Goal: Information Seeking & Learning: Learn about a topic

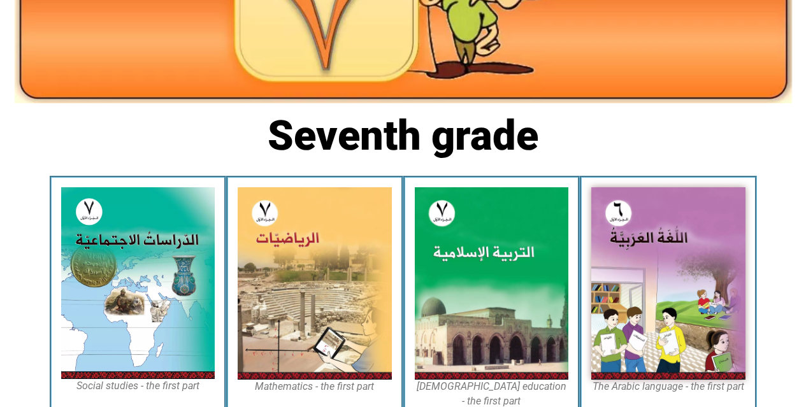
scroll to position [222, 0]
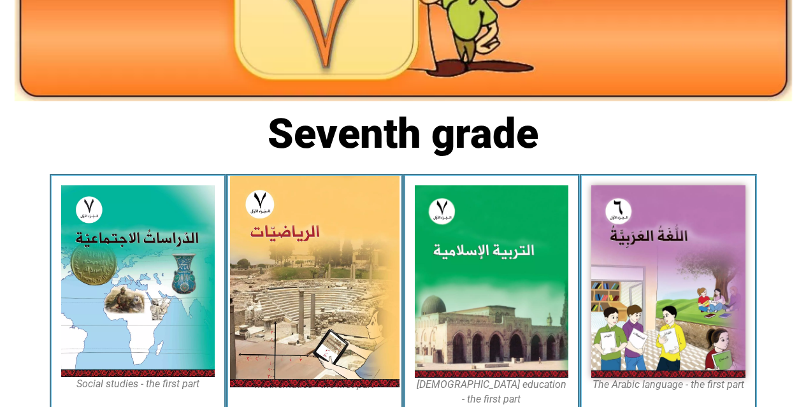
click at [326, 218] on img at bounding box center [315, 282] width 170 height 212
click at [280, 234] on img at bounding box center [315, 282] width 170 height 212
click at [354, 215] on img at bounding box center [315, 282] width 170 height 212
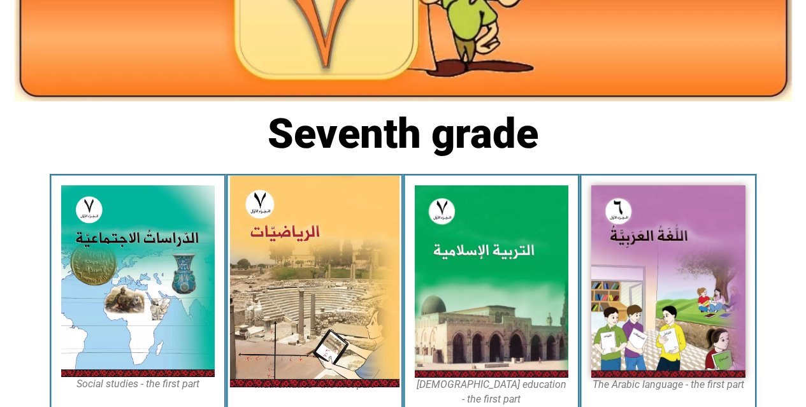
click at [343, 176] on img at bounding box center [315, 282] width 170 height 212
click at [309, 247] on img at bounding box center [315, 282] width 170 height 212
click at [332, 215] on img at bounding box center [315, 282] width 170 height 212
click at [302, 285] on img at bounding box center [315, 282] width 170 height 212
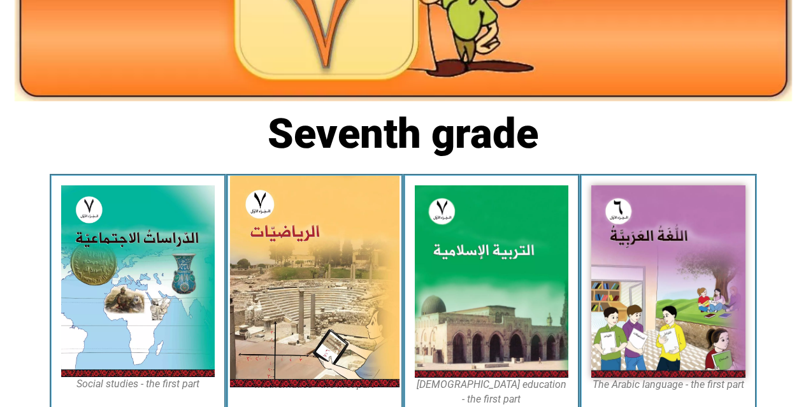
click at [302, 285] on img at bounding box center [315, 282] width 170 height 212
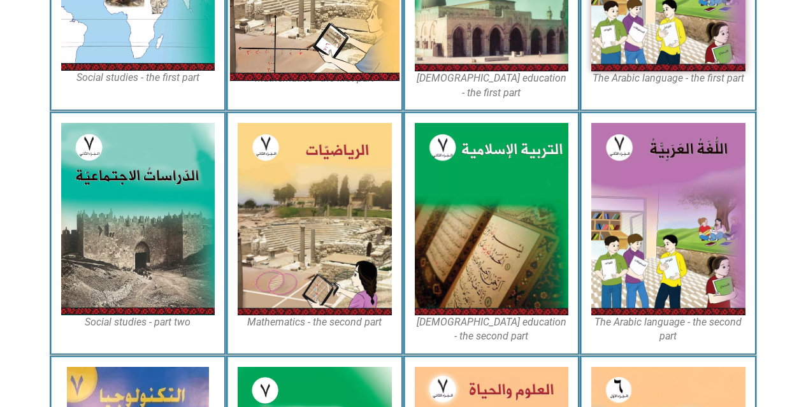
scroll to position [578, 0]
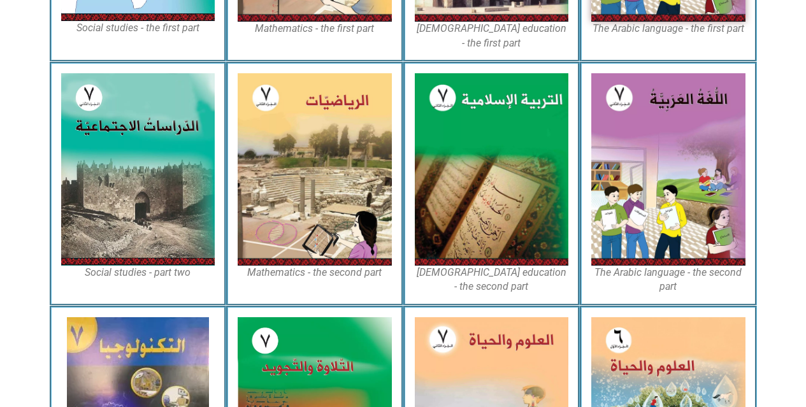
click at [354, 22] on font "Mathematics - the first part" at bounding box center [314, 28] width 119 height 12
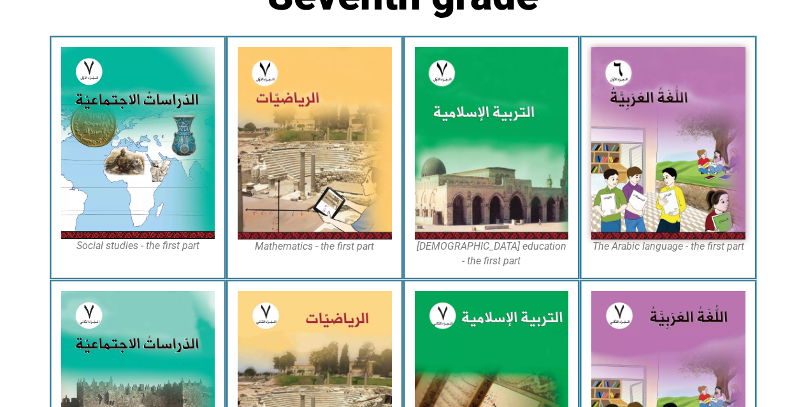
scroll to position [358, 0]
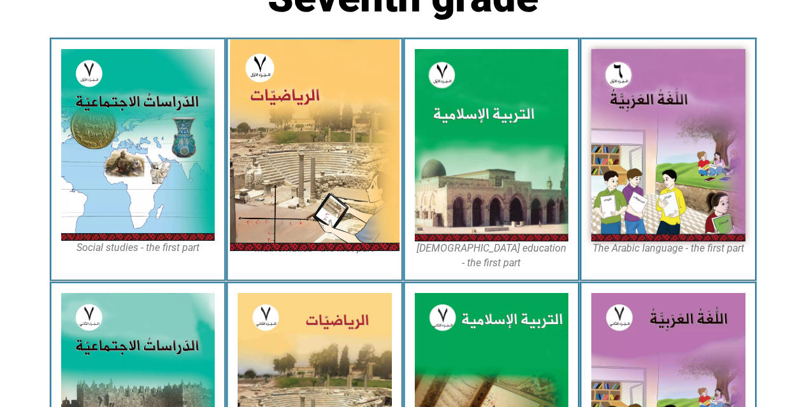
click at [351, 187] on img at bounding box center [315, 146] width 170 height 212
click at [347, 187] on img at bounding box center [315, 146] width 170 height 212
click at [331, 205] on img at bounding box center [315, 146] width 170 height 212
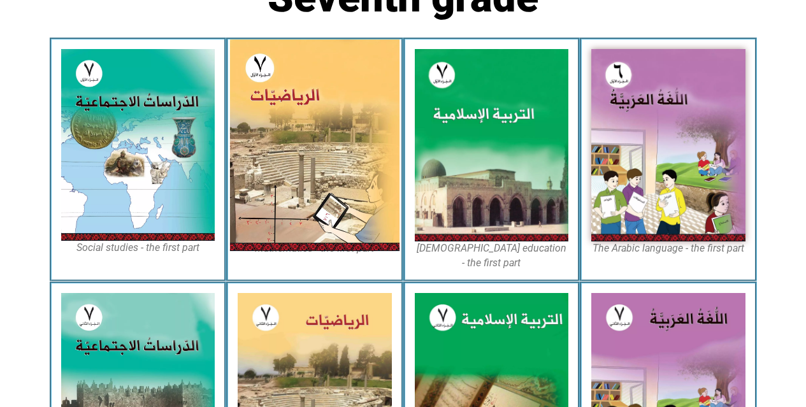
click at [331, 205] on img at bounding box center [315, 146] width 170 height 212
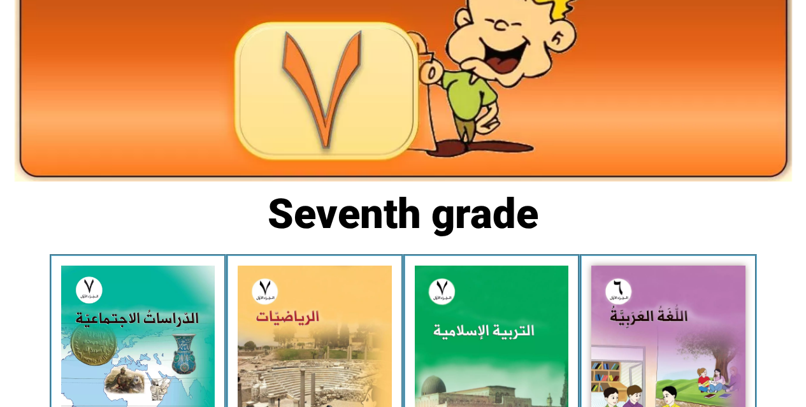
scroll to position [205, 0]
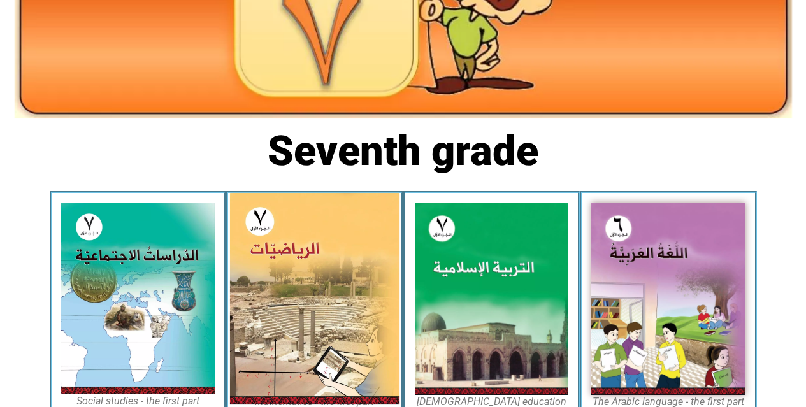
click at [283, 270] on img at bounding box center [315, 299] width 170 height 212
click at [311, 248] on img at bounding box center [315, 299] width 170 height 212
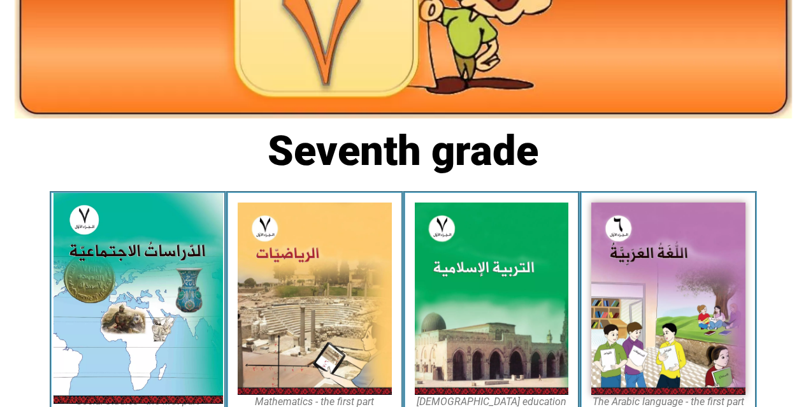
drag, startPoint x: 311, startPoint y: 248, endPoint x: 169, endPoint y: 261, distance: 142.7
click at [169, 261] on img at bounding box center [138, 298] width 170 height 211
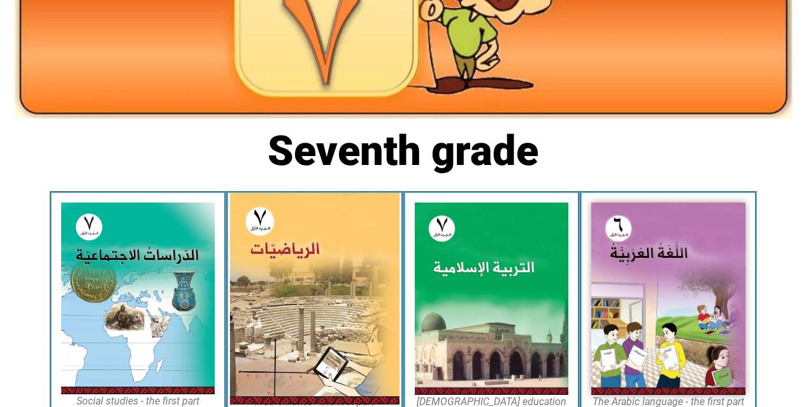
click at [350, 249] on img at bounding box center [315, 299] width 170 height 212
click at [352, 250] on img at bounding box center [315, 299] width 170 height 212
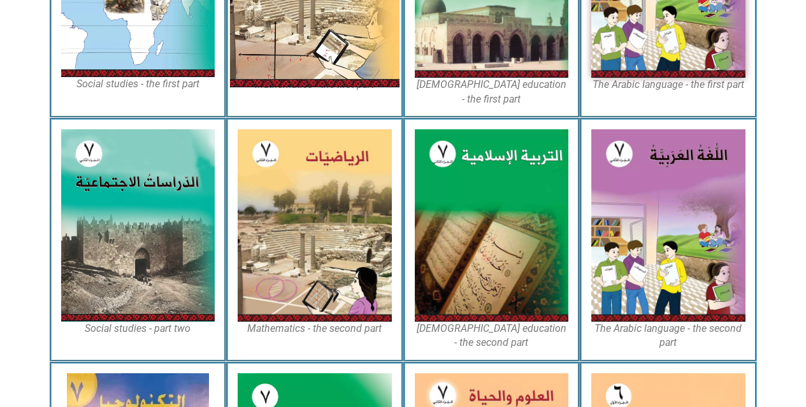
scroll to position [561, 0]
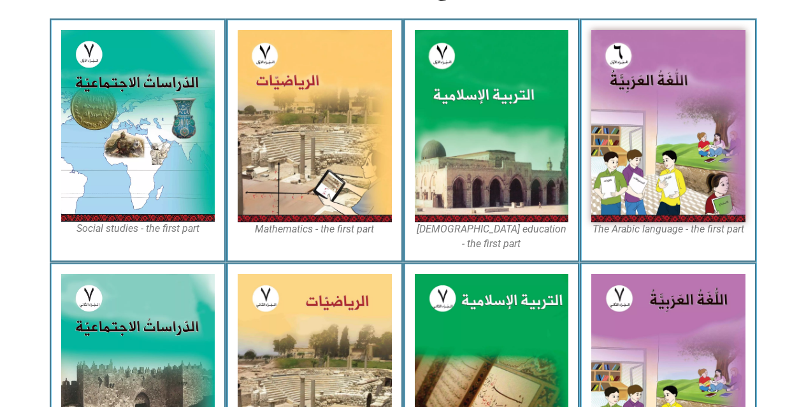
scroll to position [373, 0]
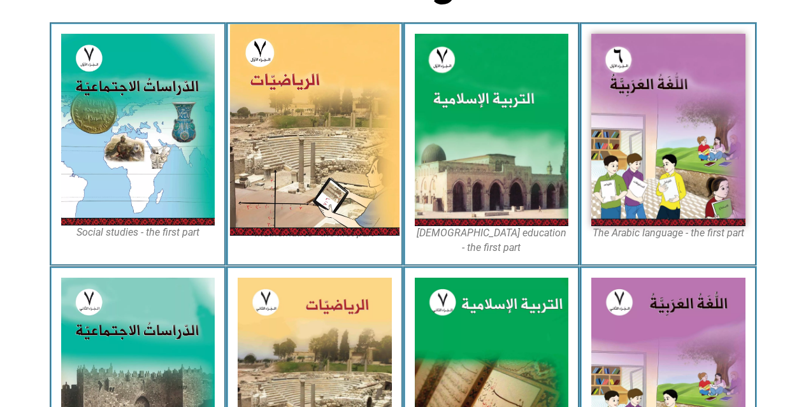
click at [326, 188] on img at bounding box center [315, 130] width 170 height 212
click at [298, 150] on img at bounding box center [315, 130] width 170 height 212
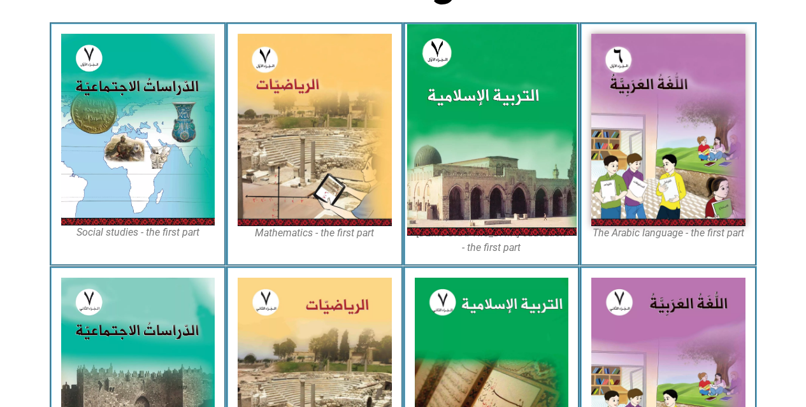
drag, startPoint x: 298, startPoint y: 136, endPoint x: 473, endPoint y: 118, distance: 176.1
click at [473, 118] on img at bounding box center [492, 130] width 170 height 212
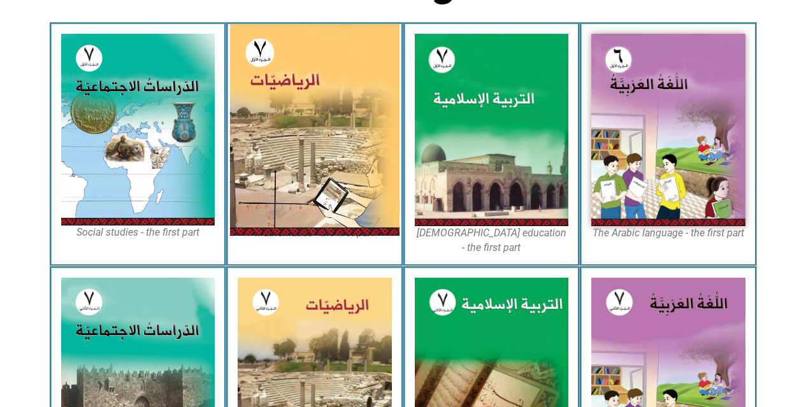
click at [332, 122] on img at bounding box center [315, 130] width 170 height 212
click at [305, 128] on img at bounding box center [315, 130] width 170 height 212
